Goal: Task Accomplishment & Management: Manage account settings

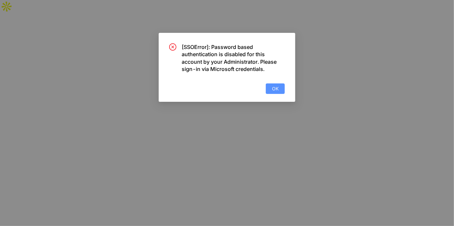
click at [277, 89] on span "OK" at bounding box center [275, 88] width 7 height 7
click at [276, 86] on span "OK" at bounding box center [275, 88] width 7 height 7
